Goal: Task Accomplishment & Management: Complete application form

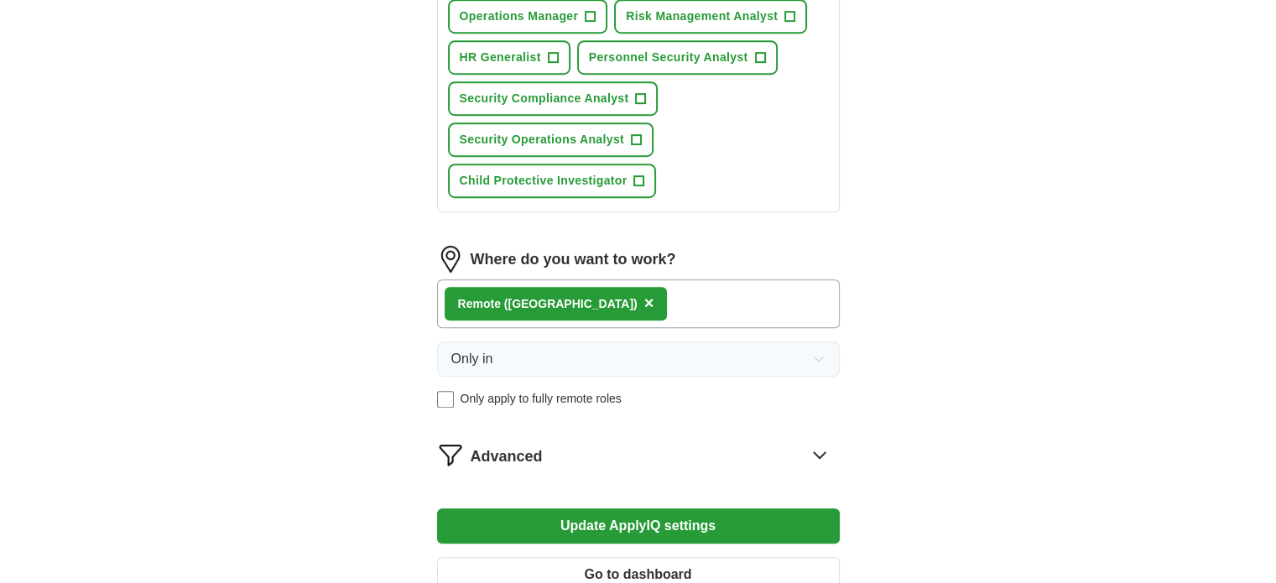
scroll to position [923, 0]
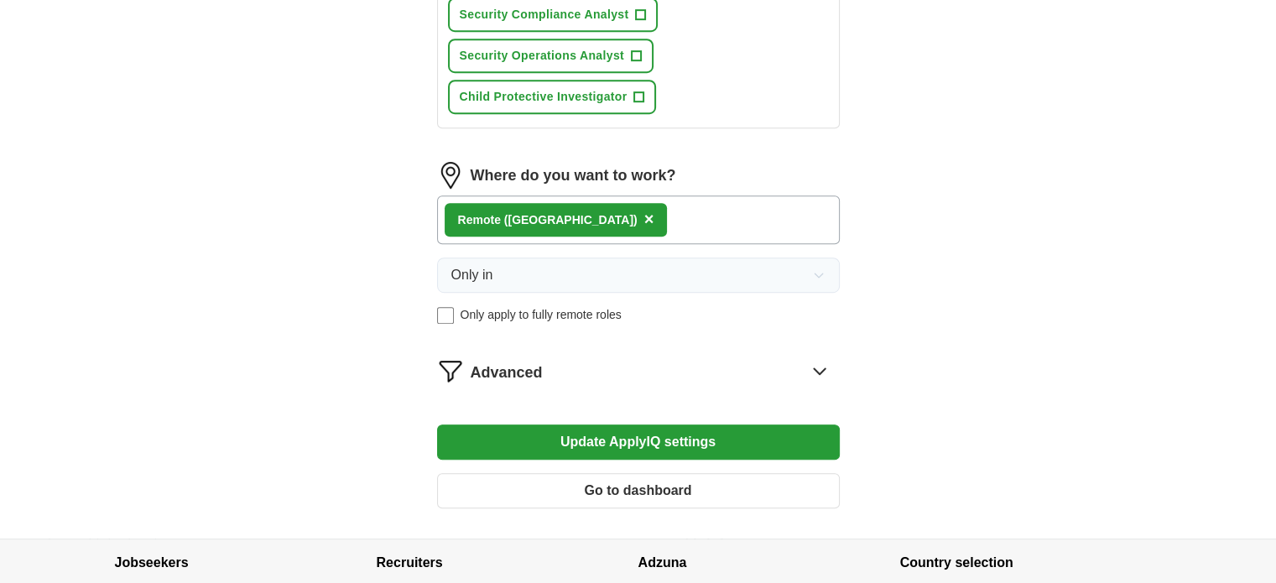
click at [823, 357] on icon at bounding box center [819, 370] width 27 height 27
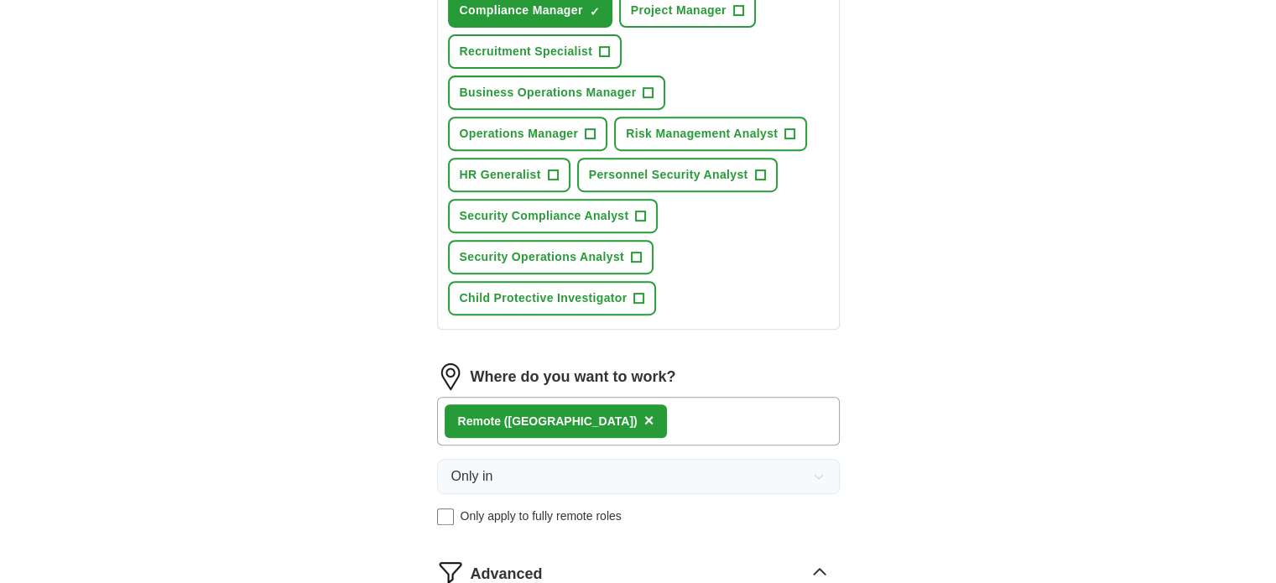
scroll to position [755, 0]
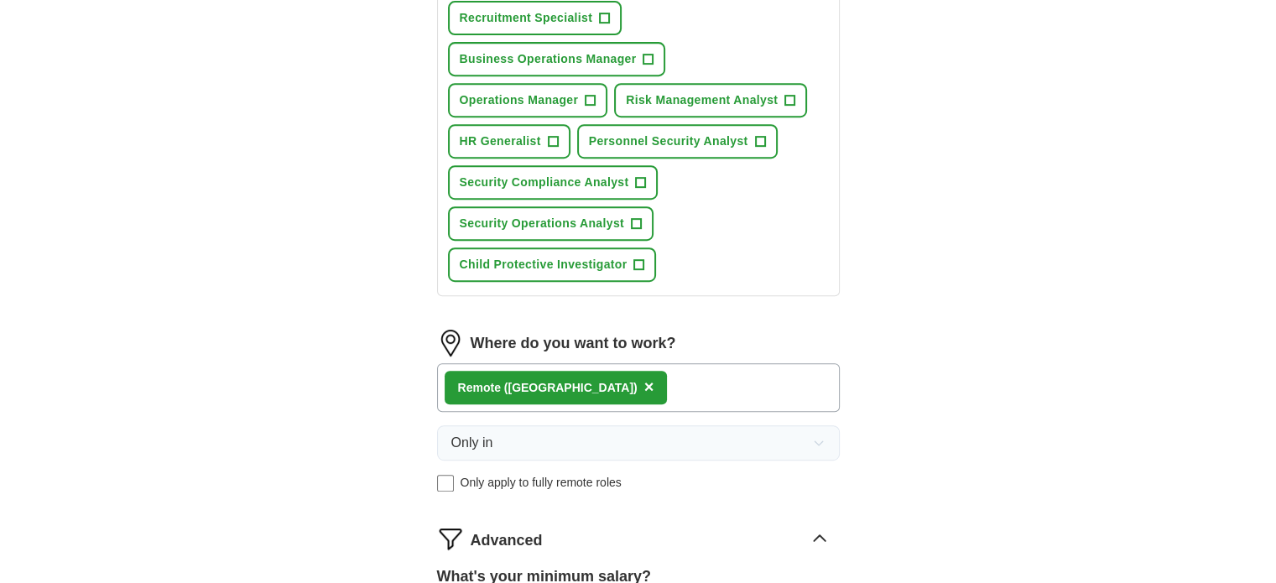
click at [635, 367] on div "Remote ([GEOGRAPHIC_DATA]) ×" at bounding box center [638, 387] width 403 height 49
click at [636, 377] on div "Remote ([GEOGRAPHIC_DATA]) ×" at bounding box center [638, 387] width 403 height 49
click at [632, 391] on div "Remote ([GEOGRAPHIC_DATA]) ×" at bounding box center [638, 387] width 403 height 49
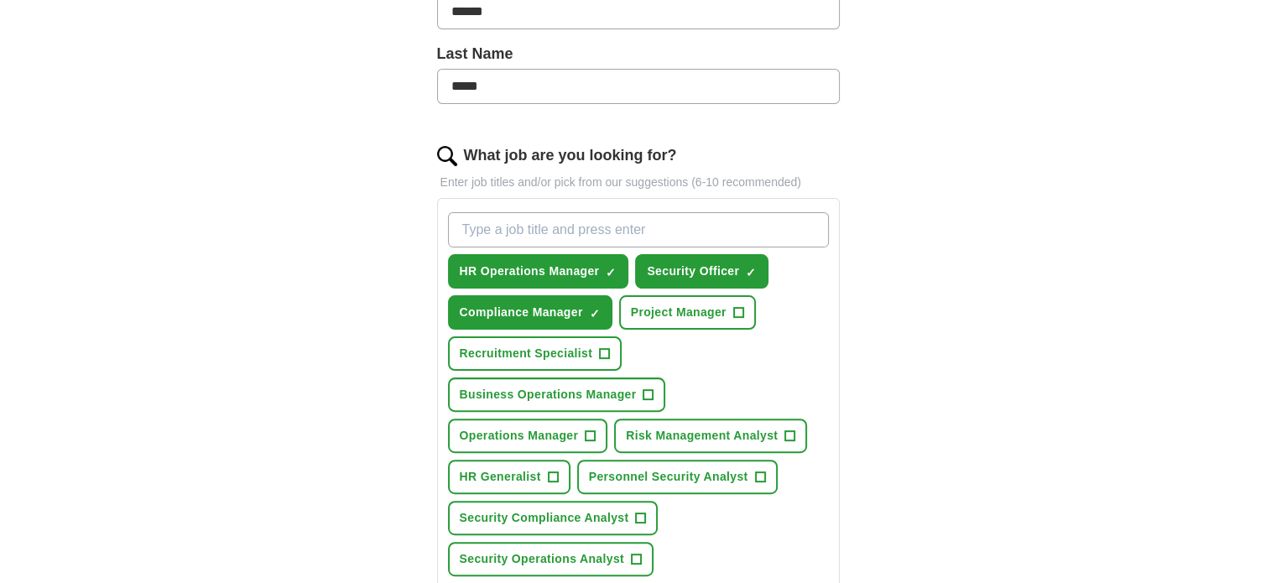
scroll to position [503, 0]
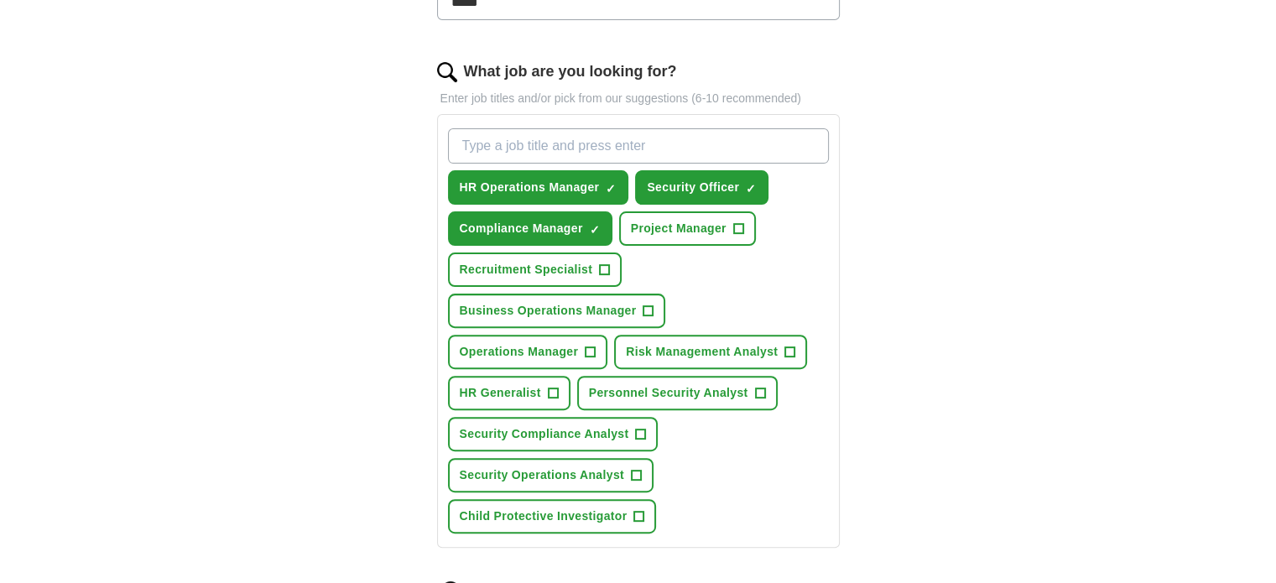
click at [580, 146] on input "What job are you looking for?" at bounding box center [638, 145] width 381 height 35
type input "Investigator"
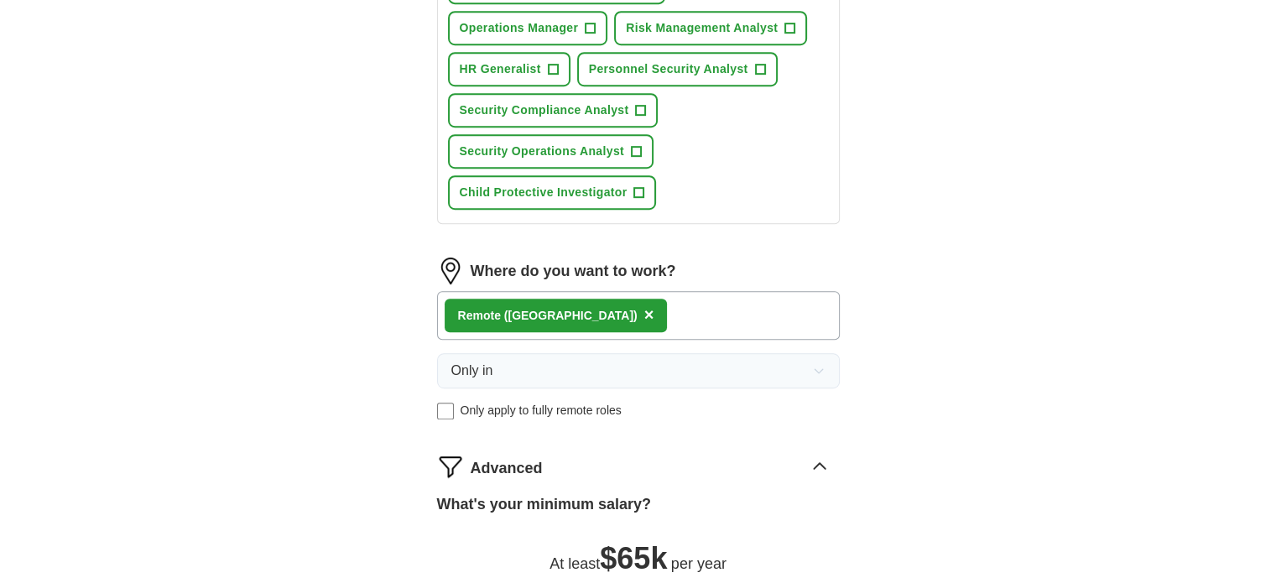
scroll to position [755, 0]
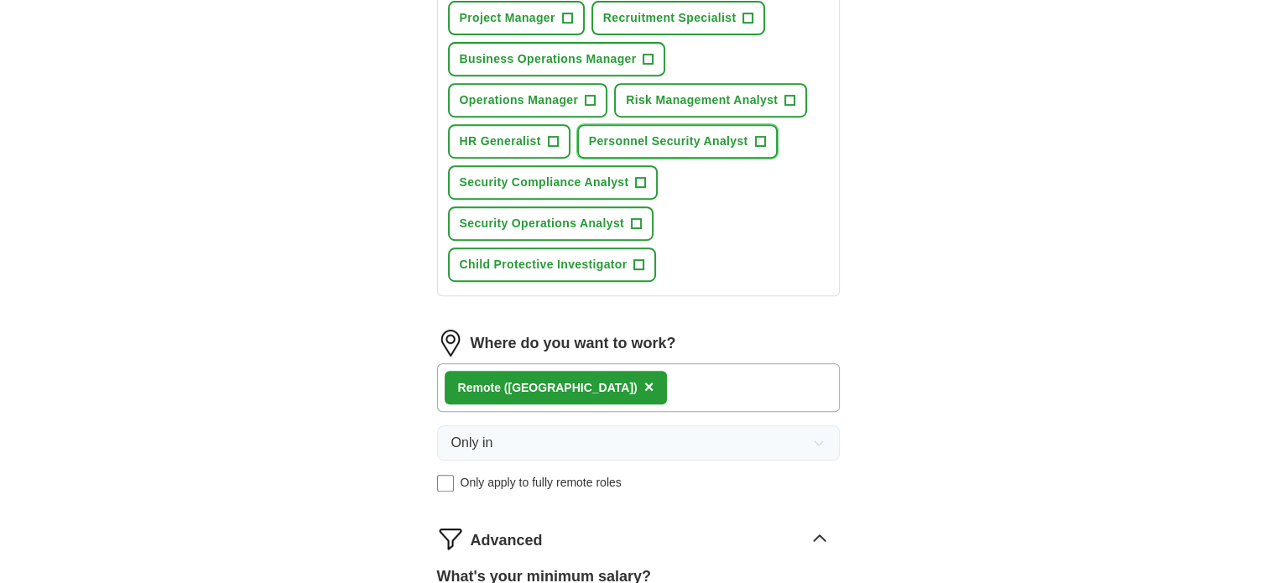
click at [762, 135] on span "+" at bounding box center [760, 141] width 10 height 13
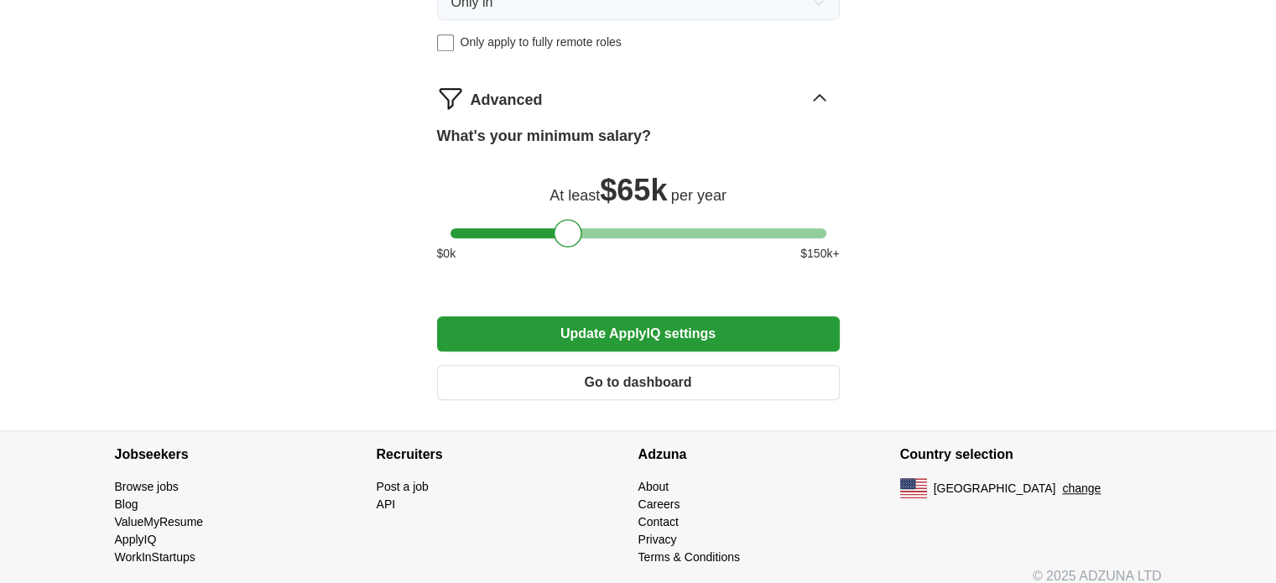
scroll to position [1202, 0]
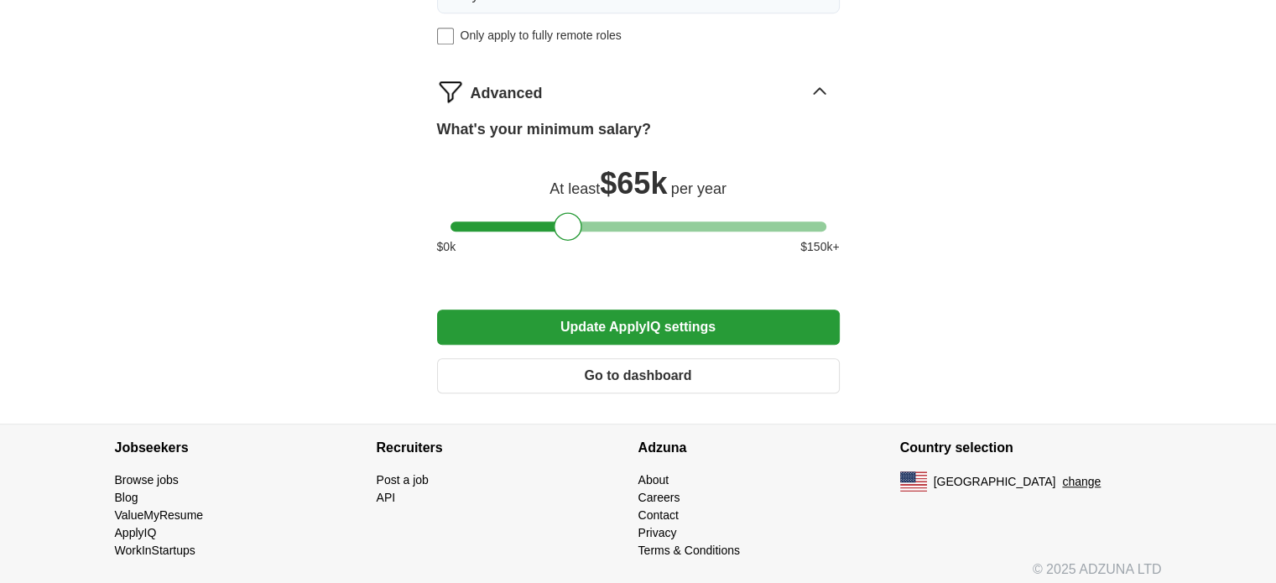
click at [636, 312] on button "Update ApplyIQ settings" at bounding box center [638, 327] width 403 height 35
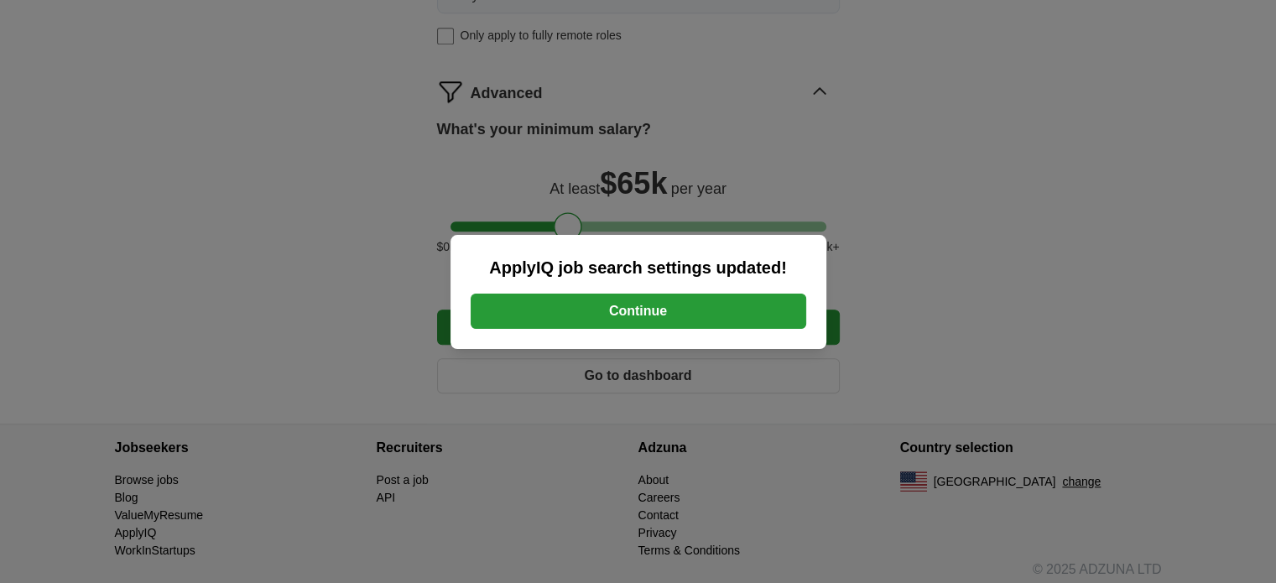
click at [604, 314] on button "Continue" at bounding box center [639, 311] width 336 height 35
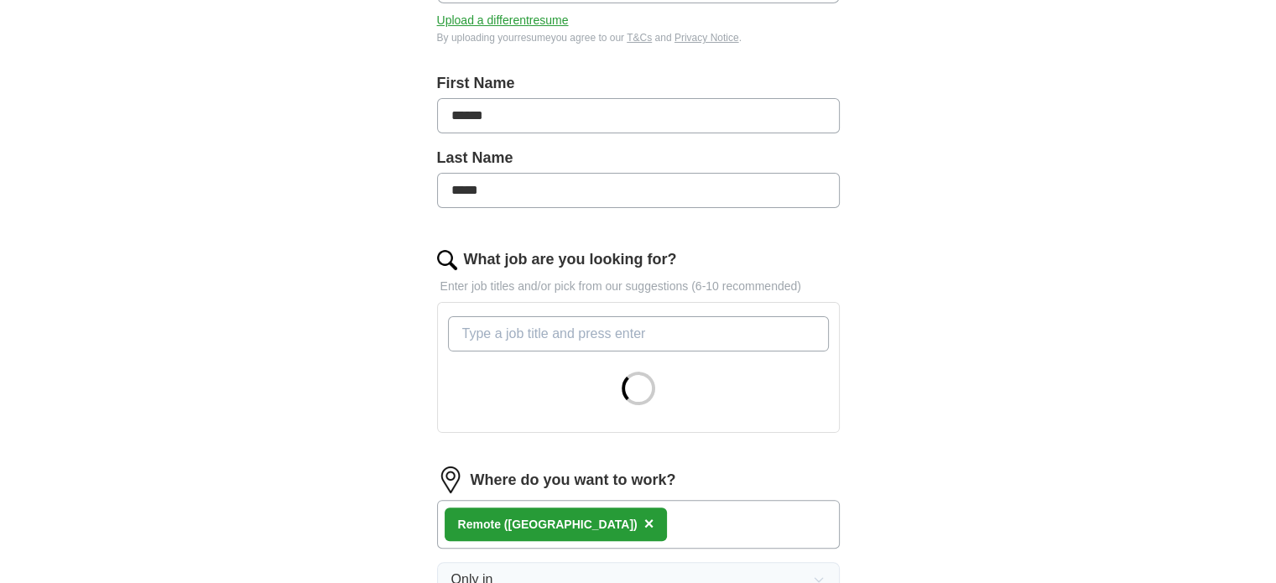
scroll to position [419, 0]
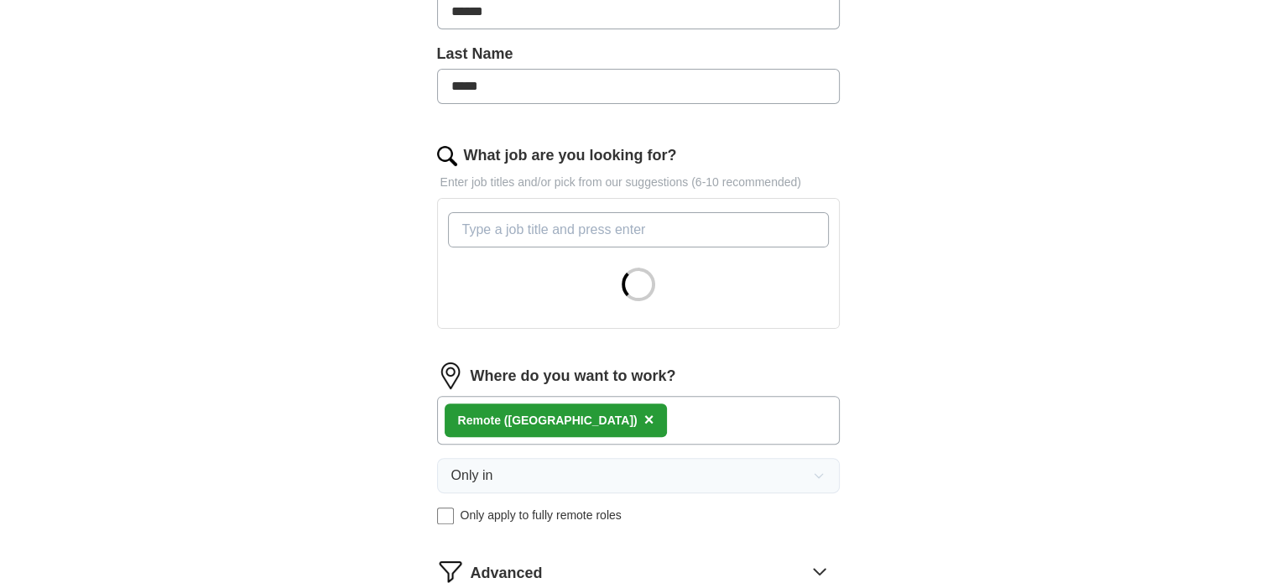
click at [537, 224] on input "What job are you looking for?" at bounding box center [638, 229] width 381 height 35
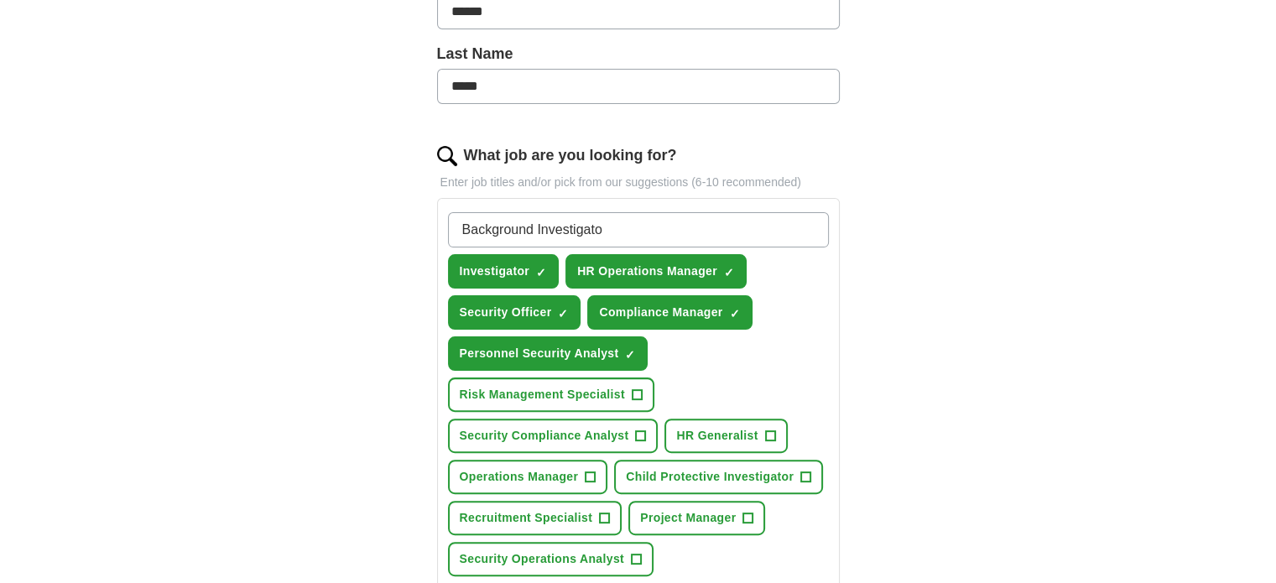
type input "Background Investigator"
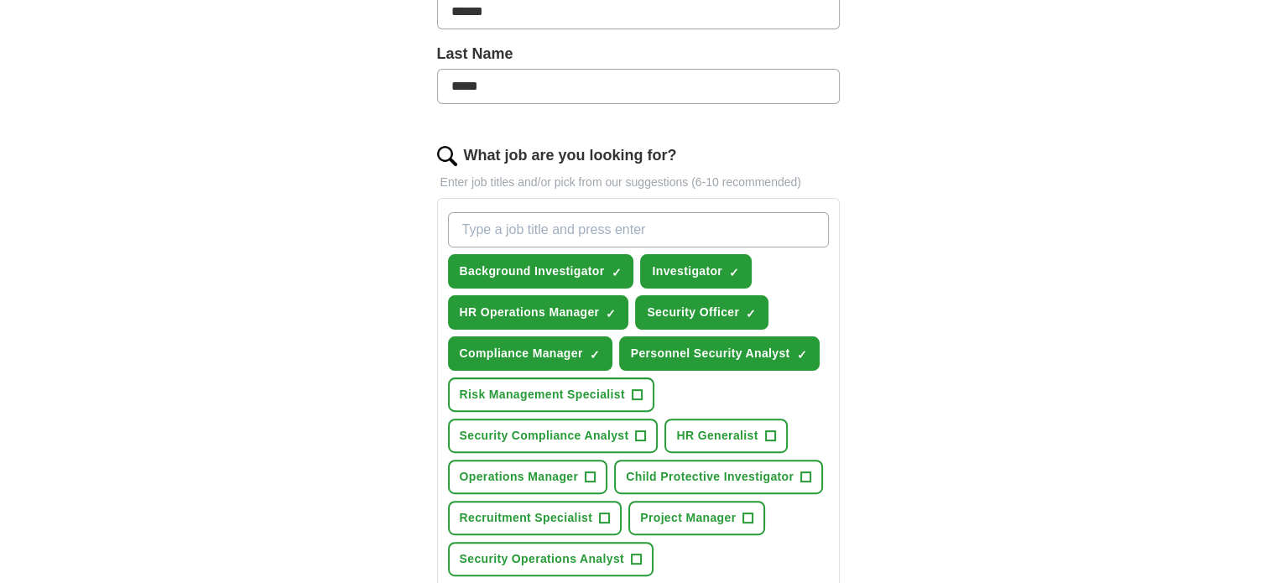
click at [501, 231] on input "What job are you looking for?" at bounding box center [638, 229] width 381 height 35
paste input "Personnel Security Specialist"
type input "Personnel Security Specialist"
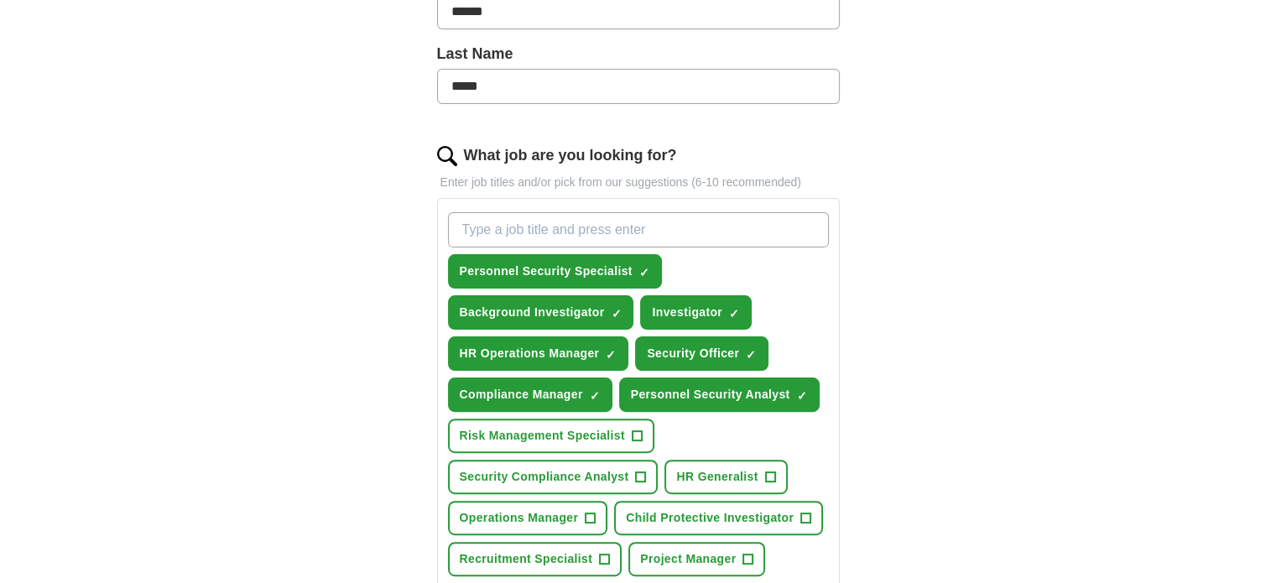
click at [570, 223] on input "What job are you looking for?" at bounding box center [638, 229] width 381 height 35
paste input "Security & Safety Specialist"
type input "Security & Safety Specialist"
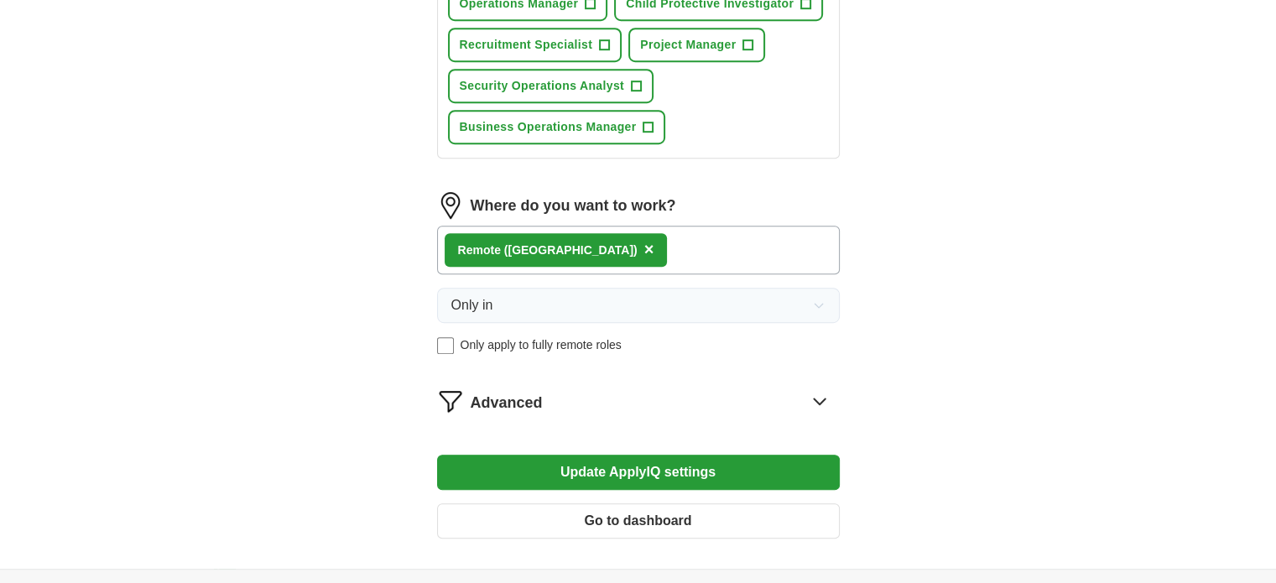
scroll to position [1007, 0]
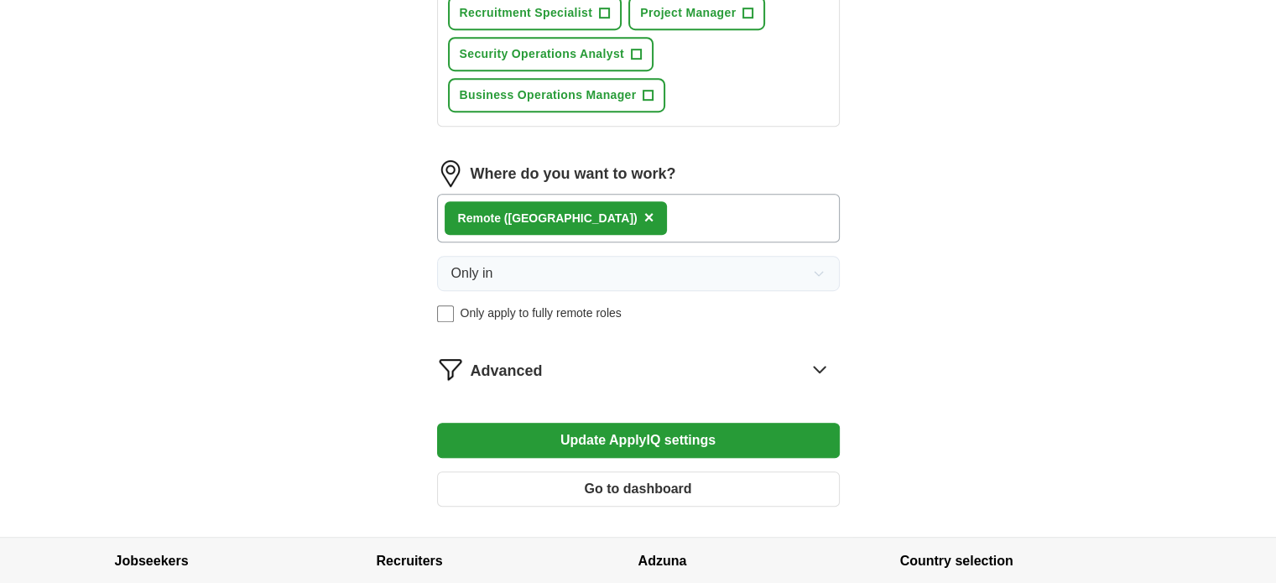
click at [819, 361] on icon at bounding box center [819, 369] width 27 height 27
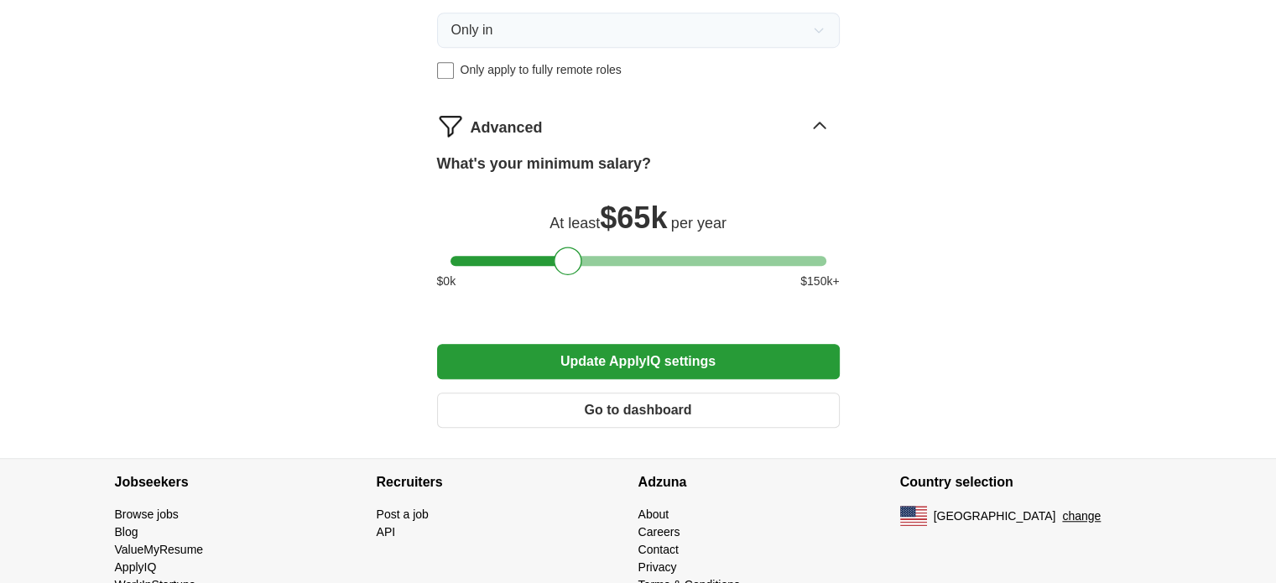
scroll to position [1258, 0]
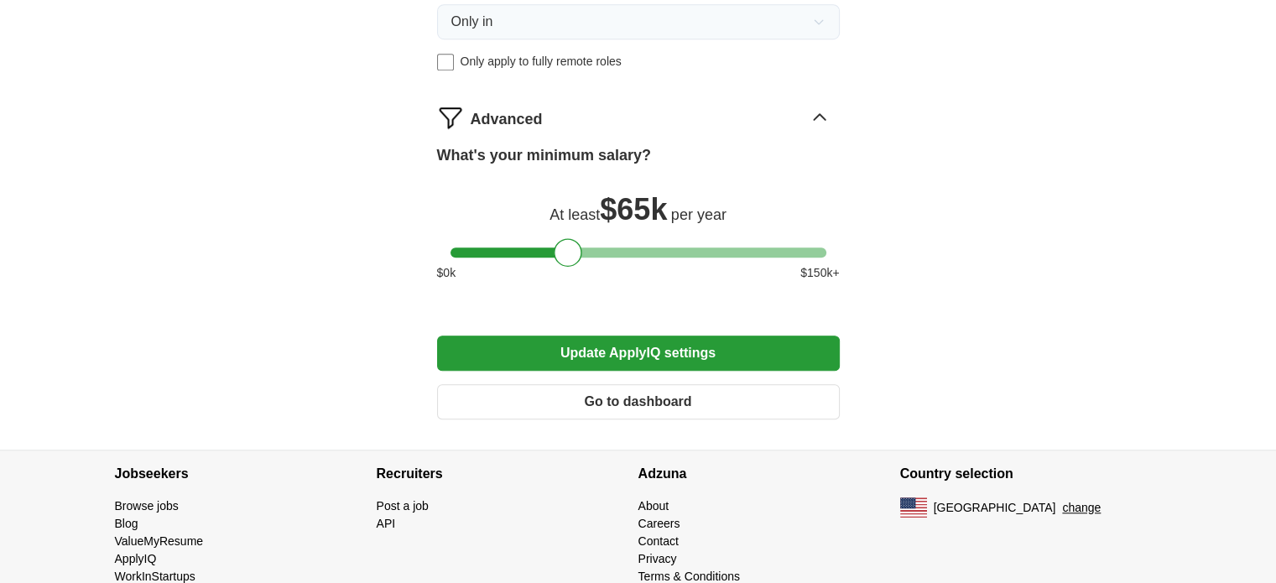
click at [547, 342] on button "Update ApplyIQ settings" at bounding box center [638, 353] width 403 height 35
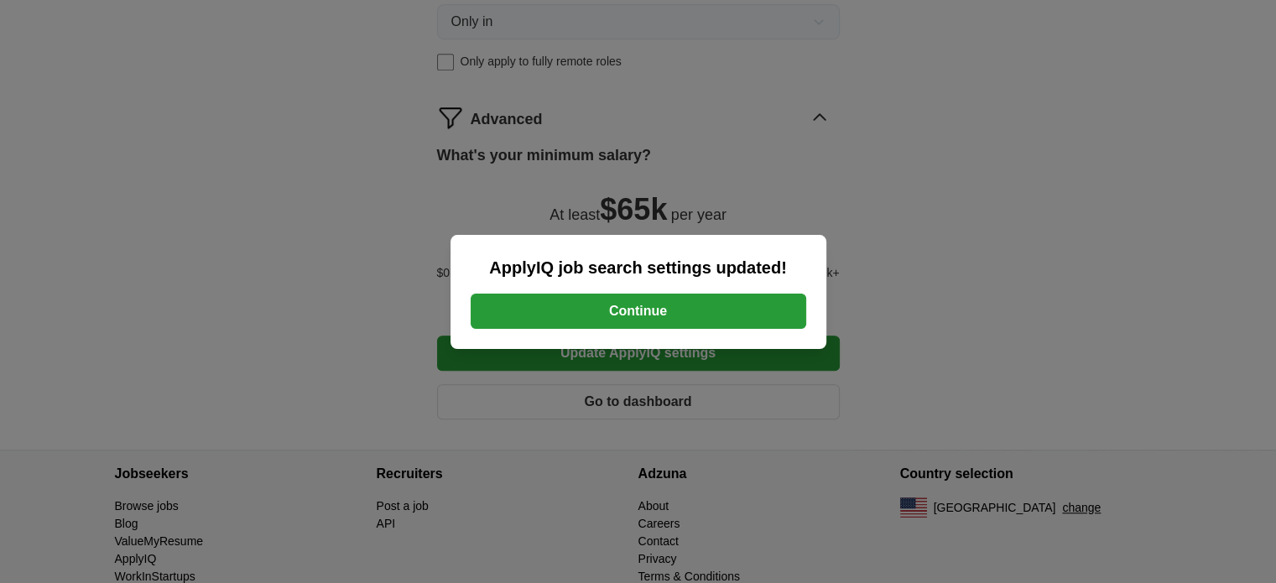
click at [560, 320] on button "Continue" at bounding box center [639, 311] width 336 height 35
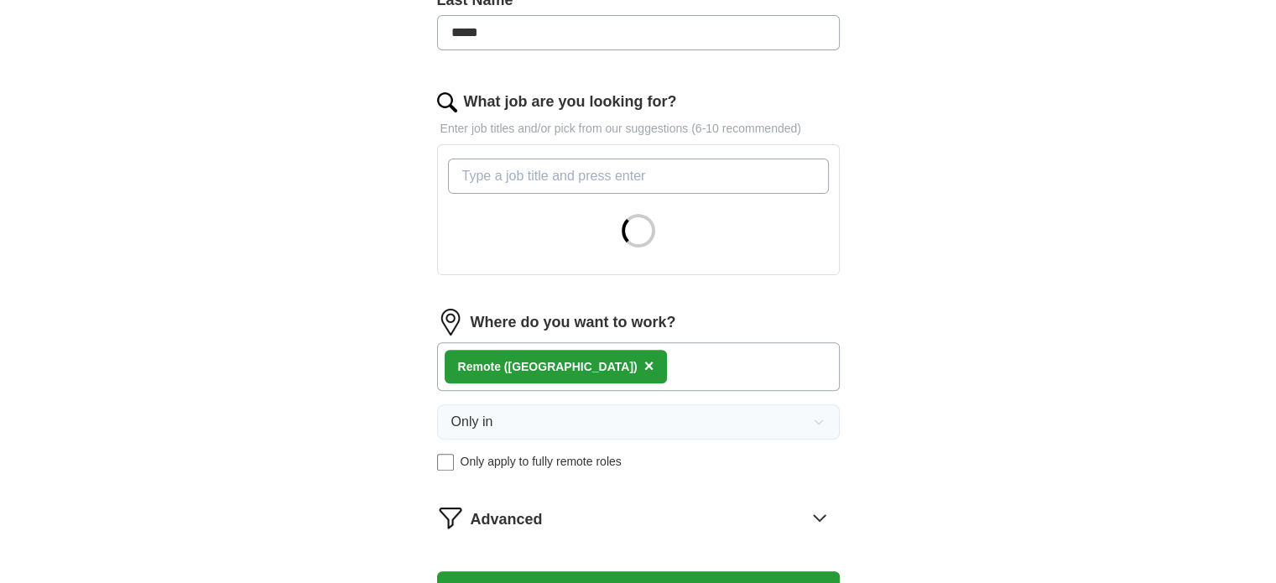
scroll to position [503, 0]
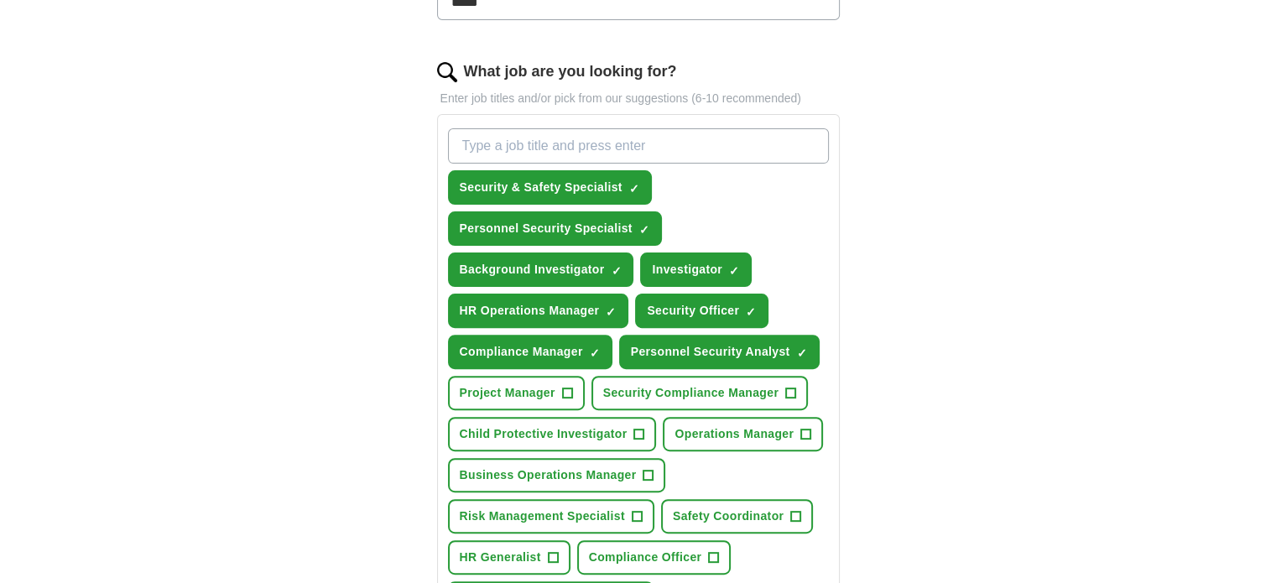
click at [476, 147] on input "What job are you looking for?" at bounding box center [638, 145] width 381 height 35
type input "Security Clearance Analyst"
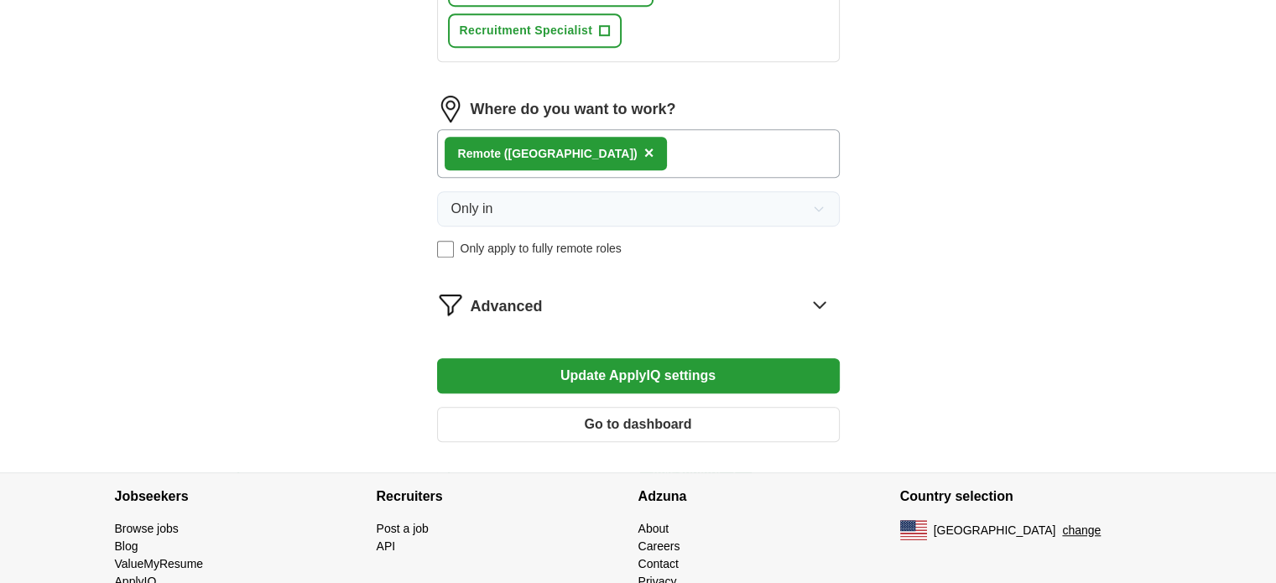
scroll to position [1174, 0]
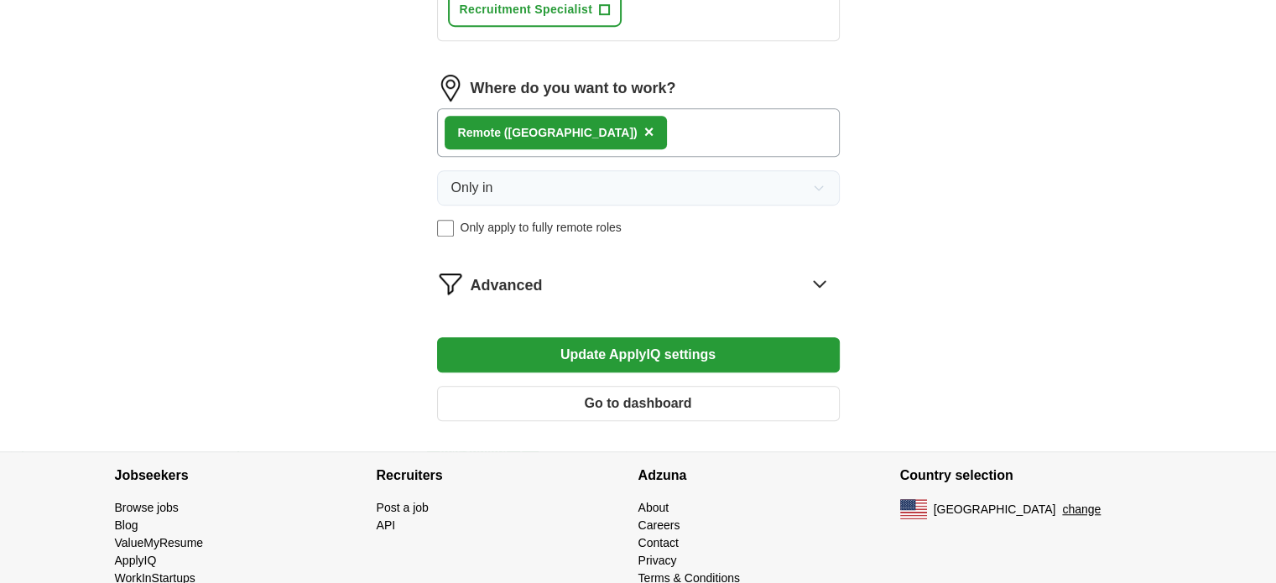
click at [584, 337] on button "Update ApplyIQ settings" at bounding box center [638, 354] width 403 height 35
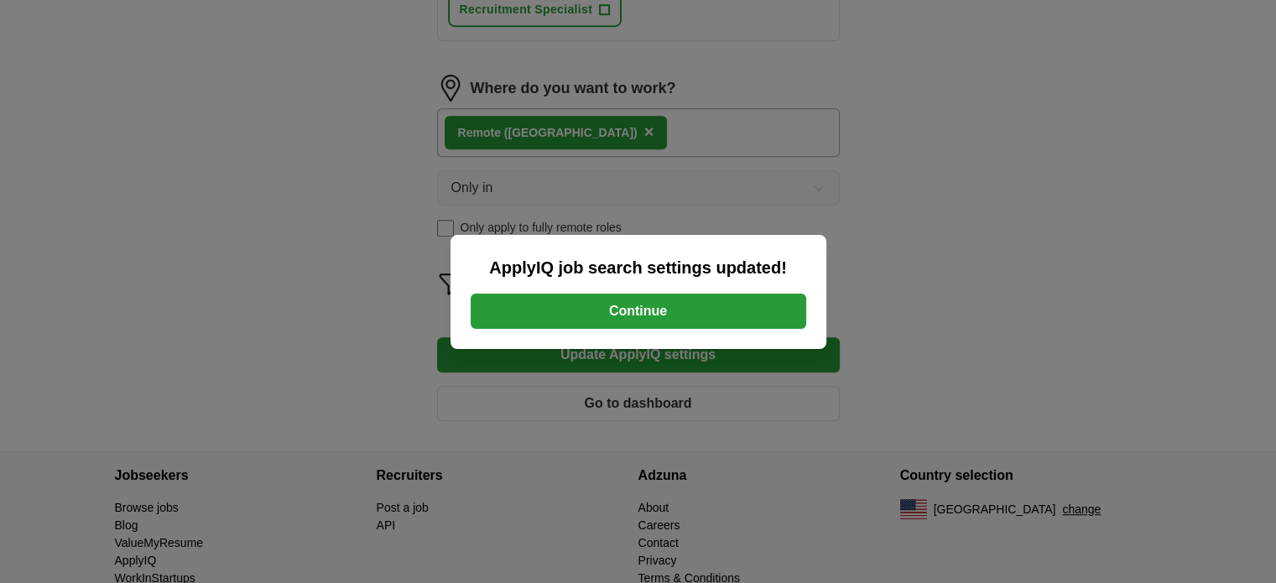
drag, startPoint x: 709, startPoint y: 301, endPoint x: 690, endPoint y: 304, distance: 19.5
click at [708, 301] on button "Continue" at bounding box center [639, 311] width 336 height 35
